Goal: Information Seeking & Learning: Learn about a topic

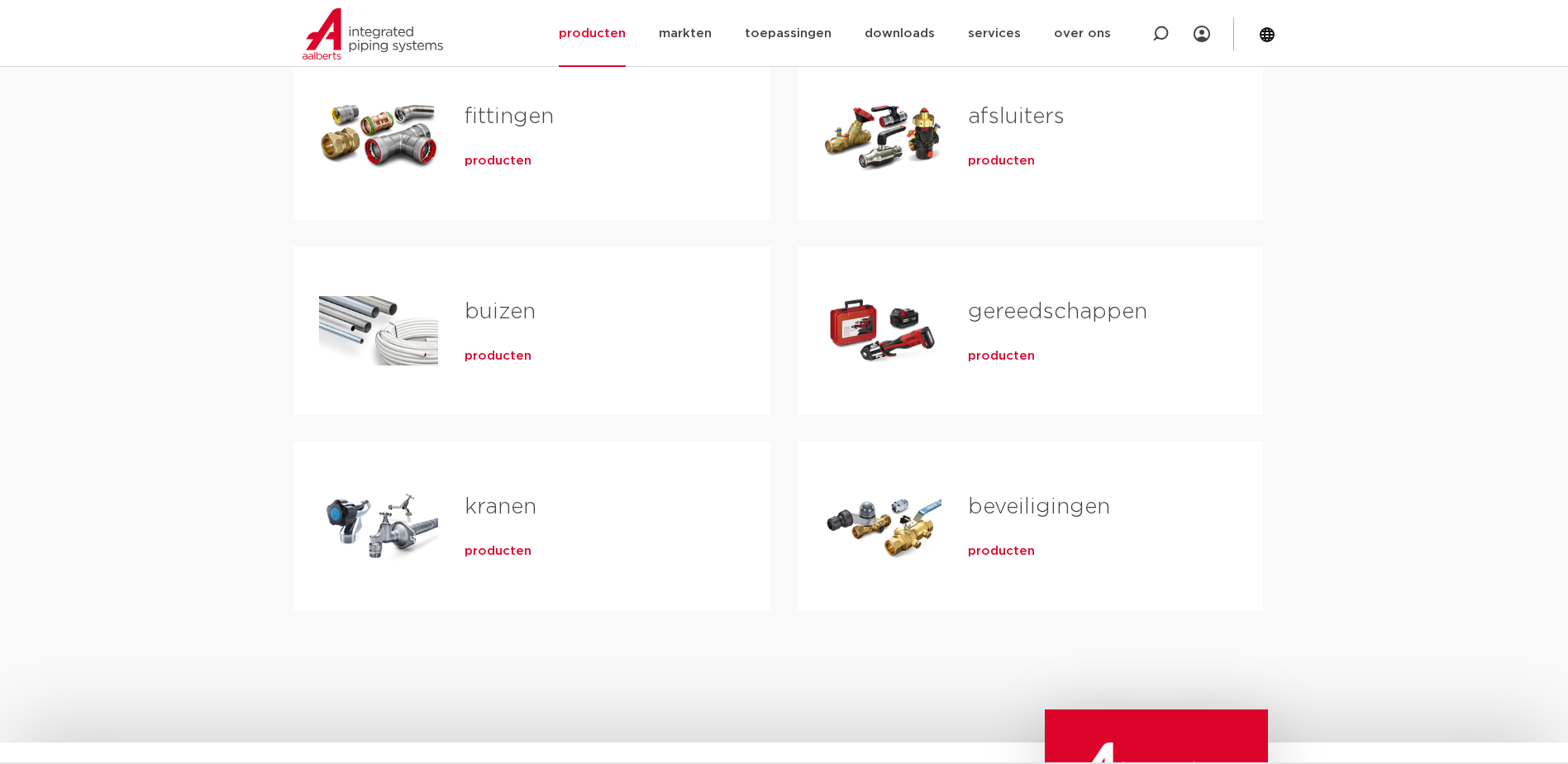
scroll to position [361, 0]
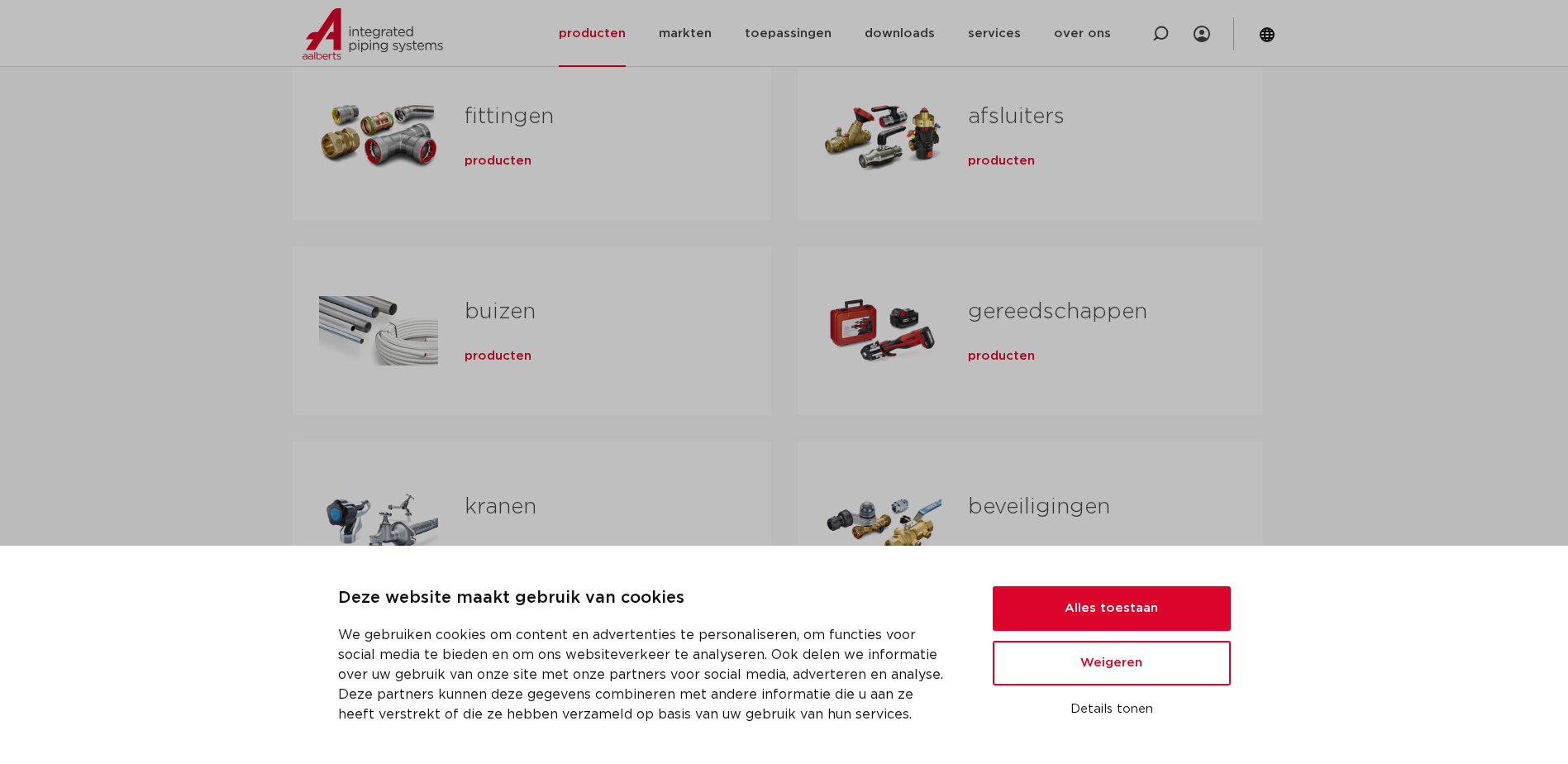
click at [396, 145] on div "Tabs. Open items met enter of spatie, sluit af met escape en navigeer met de pi…" at bounding box center [378, 135] width 119 height 116
click at [1140, 620] on button "Alles toestaan" at bounding box center [1112, 608] width 238 height 44
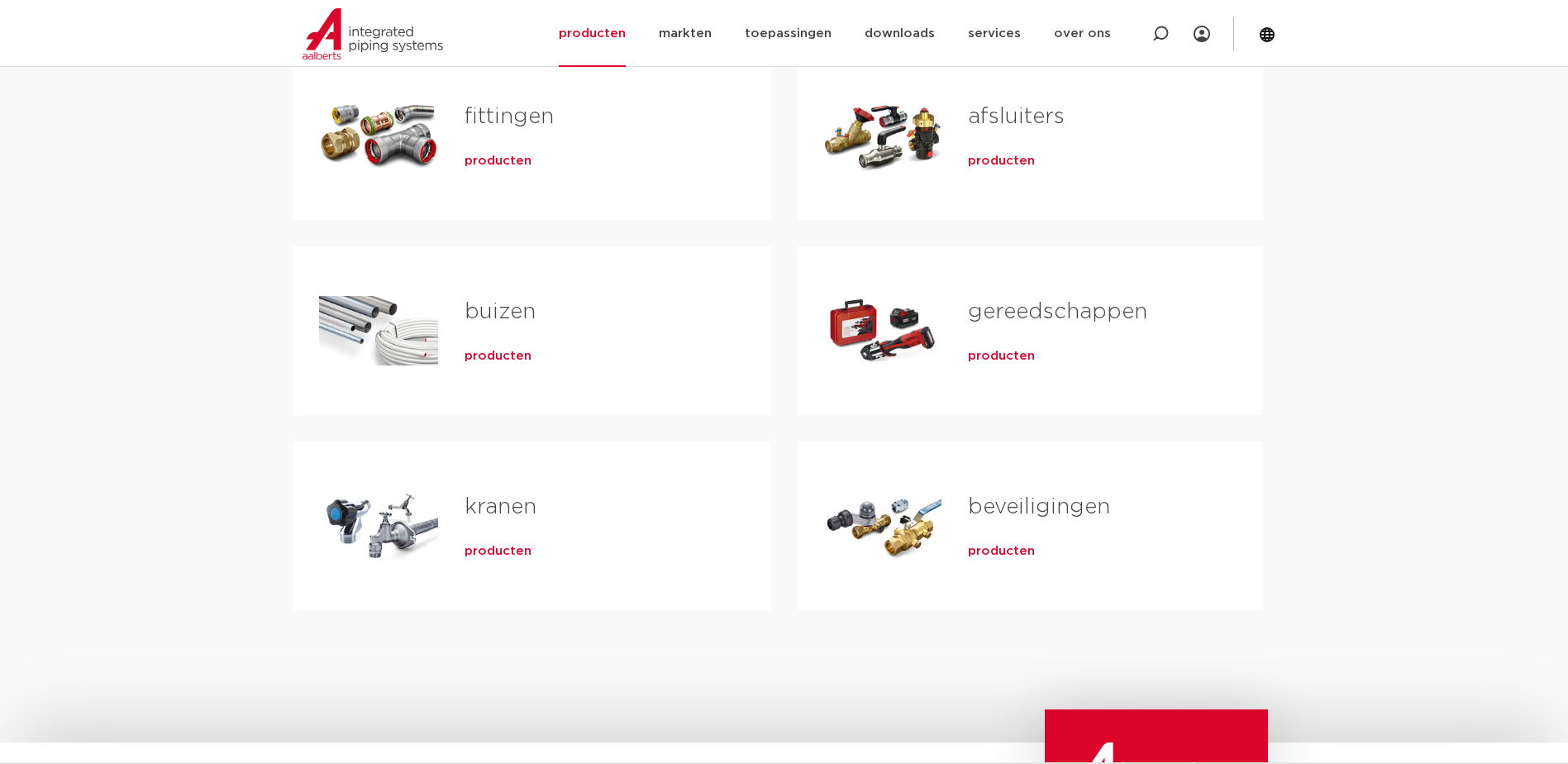
click at [406, 156] on div "Tabs. Open items met enter of spatie, sluit af met escape en navigeer met de pi…" at bounding box center [378, 135] width 119 height 116
click at [491, 154] on span "producten" at bounding box center [498, 161] width 67 height 16
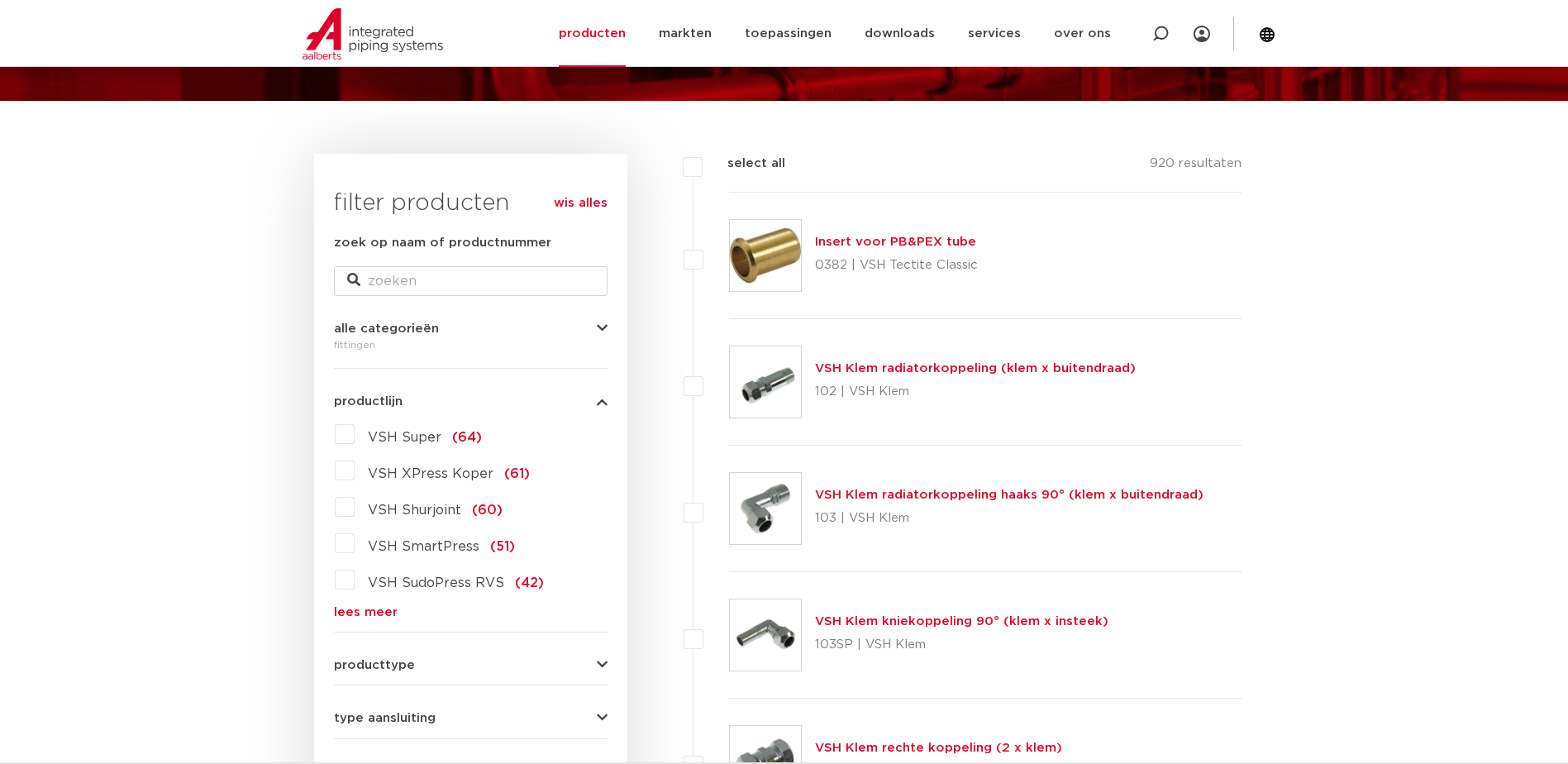
click at [360, 421] on label "VSH Super (64)" at bounding box center [418, 433] width 127 height 26
click at [0, 0] on input "VSH Super (64)" at bounding box center [0, 0] width 0 height 0
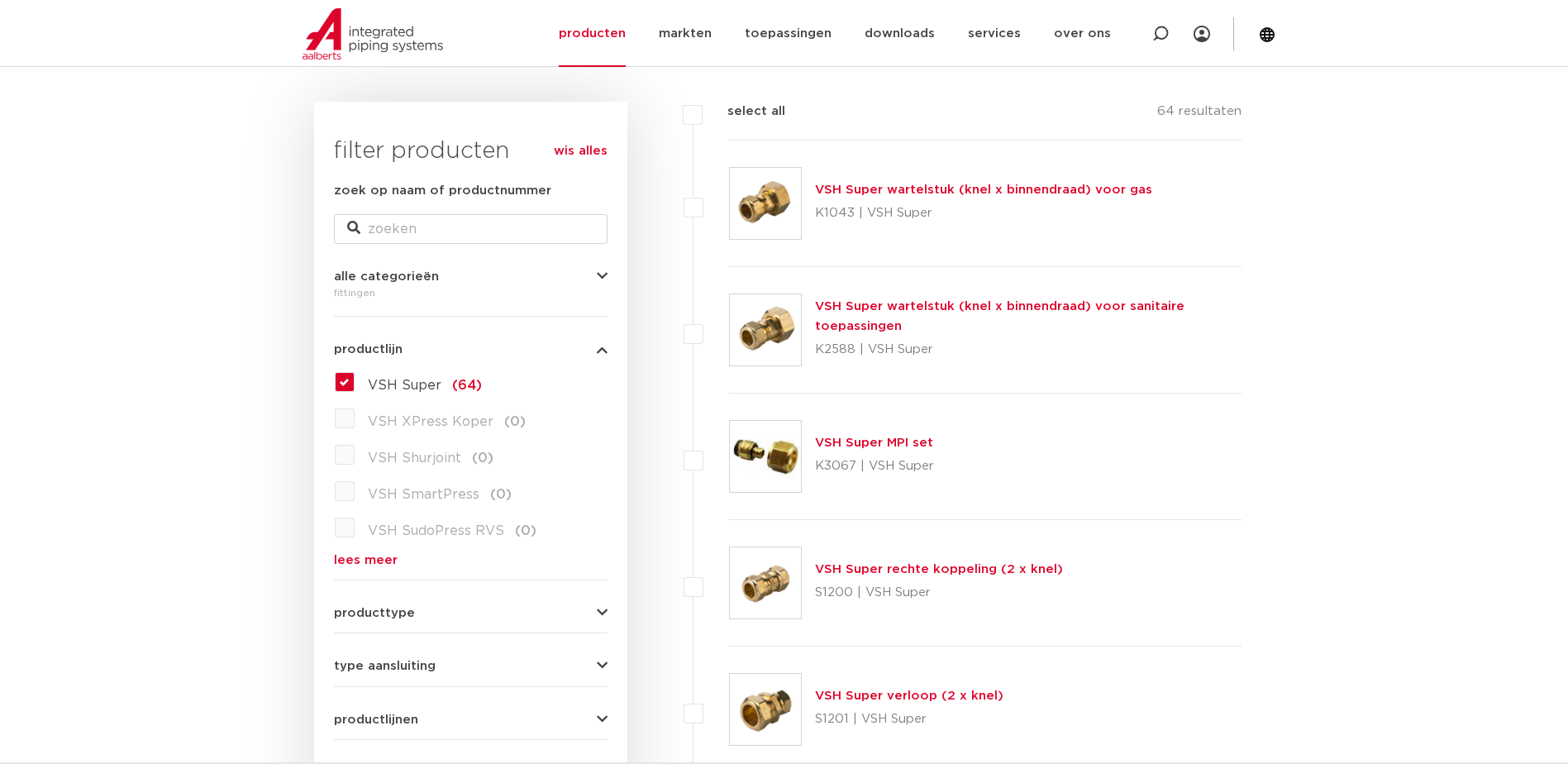
scroll to position [246, 0]
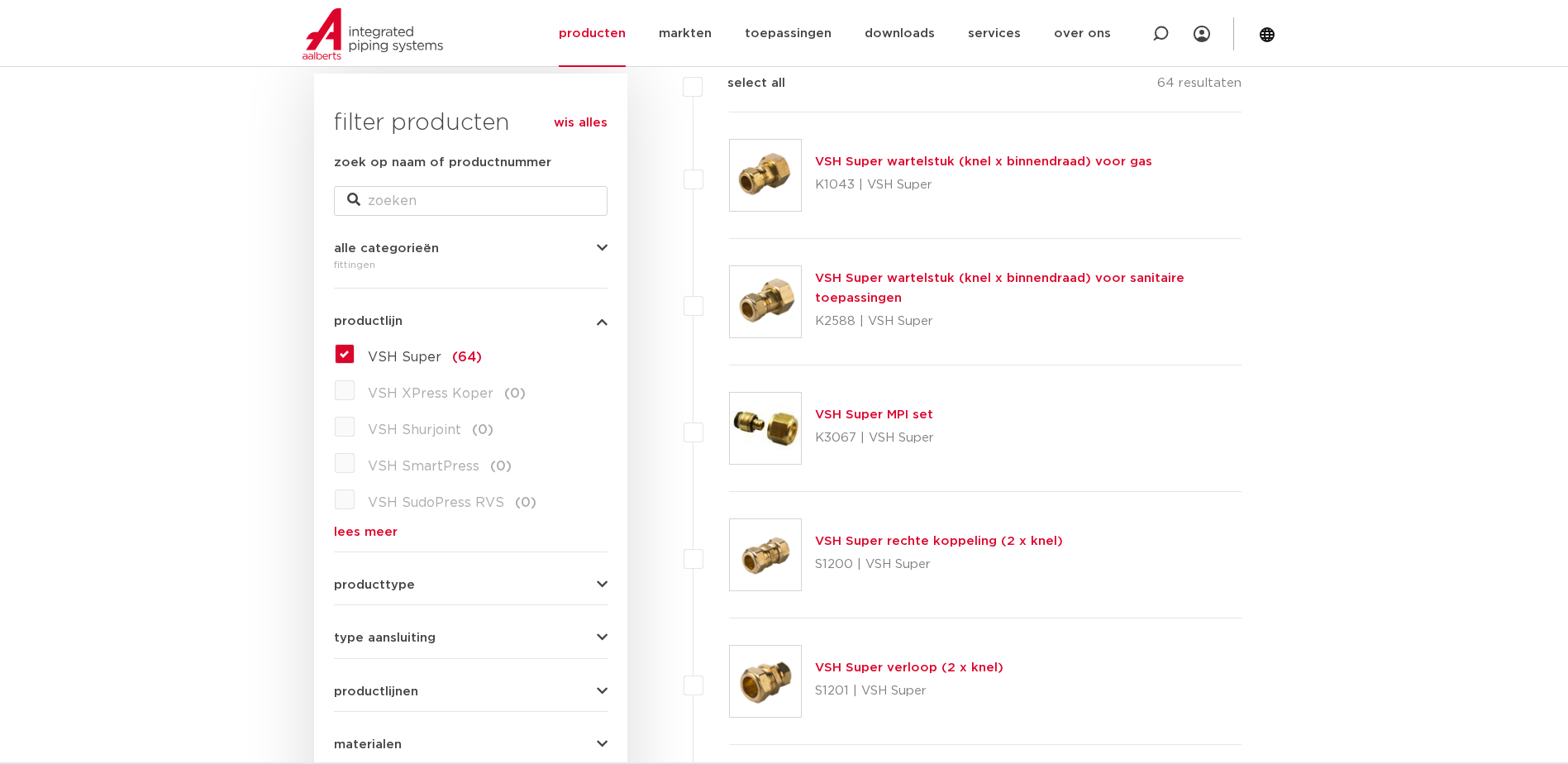
click at [355, 345] on label "VSH Super (64)" at bounding box center [418, 353] width 127 height 26
click at [0, 0] on input "VSH Super (64)" at bounding box center [0, 0] width 0 height 0
click at [447, 244] on button "alle categorieën" at bounding box center [471, 248] width 274 height 13
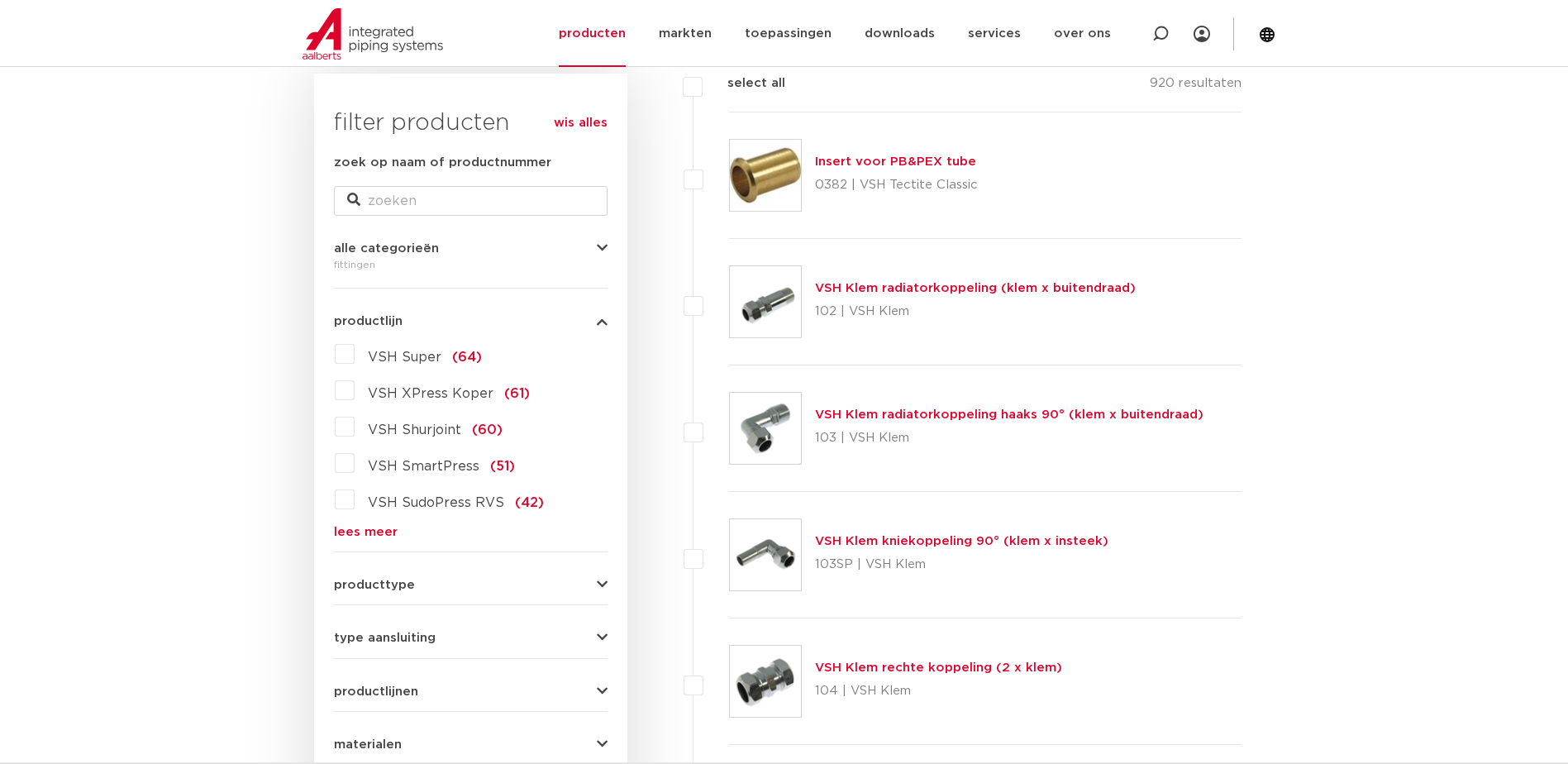
click at [445, 264] on div "fittingen" at bounding box center [471, 265] width 274 height 20
click at [483, 233] on div "alle categorieën fittingen fittingen afsluiters buizen gereedschappen kranen be…" at bounding box center [471, 252] width 274 height 45
click at [503, 238] on div "alle categorieën fittingen fittingen afsluiters buizen gereedschappen kranen be…" at bounding box center [471, 252] width 274 height 45
click at [517, 247] on button "alle categorieën" at bounding box center [471, 248] width 274 height 13
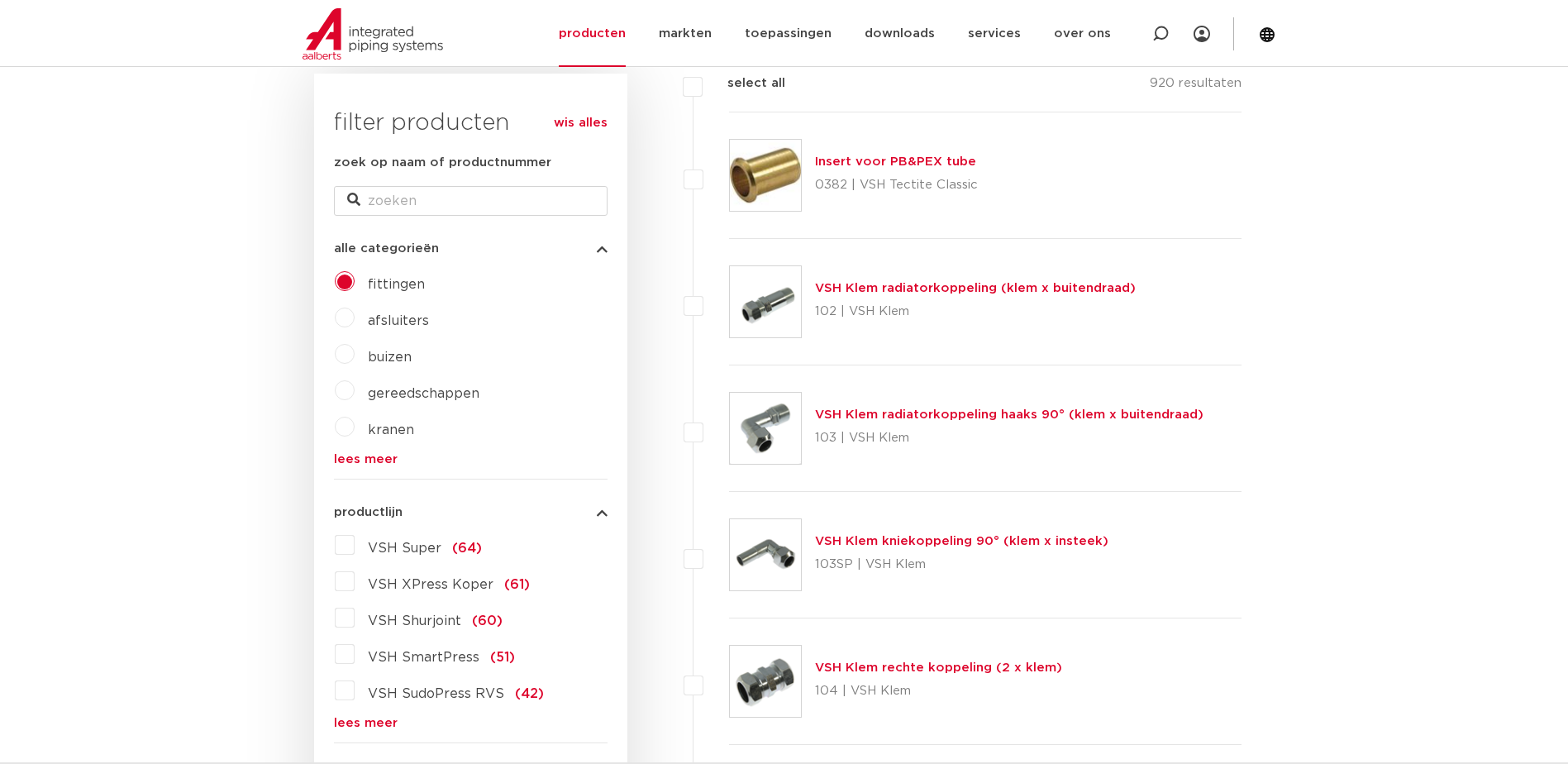
click at [370, 463] on link "lees meer" at bounding box center [471, 460] width 274 height 13
